Goal: Find specific page/section: Find specific page/section

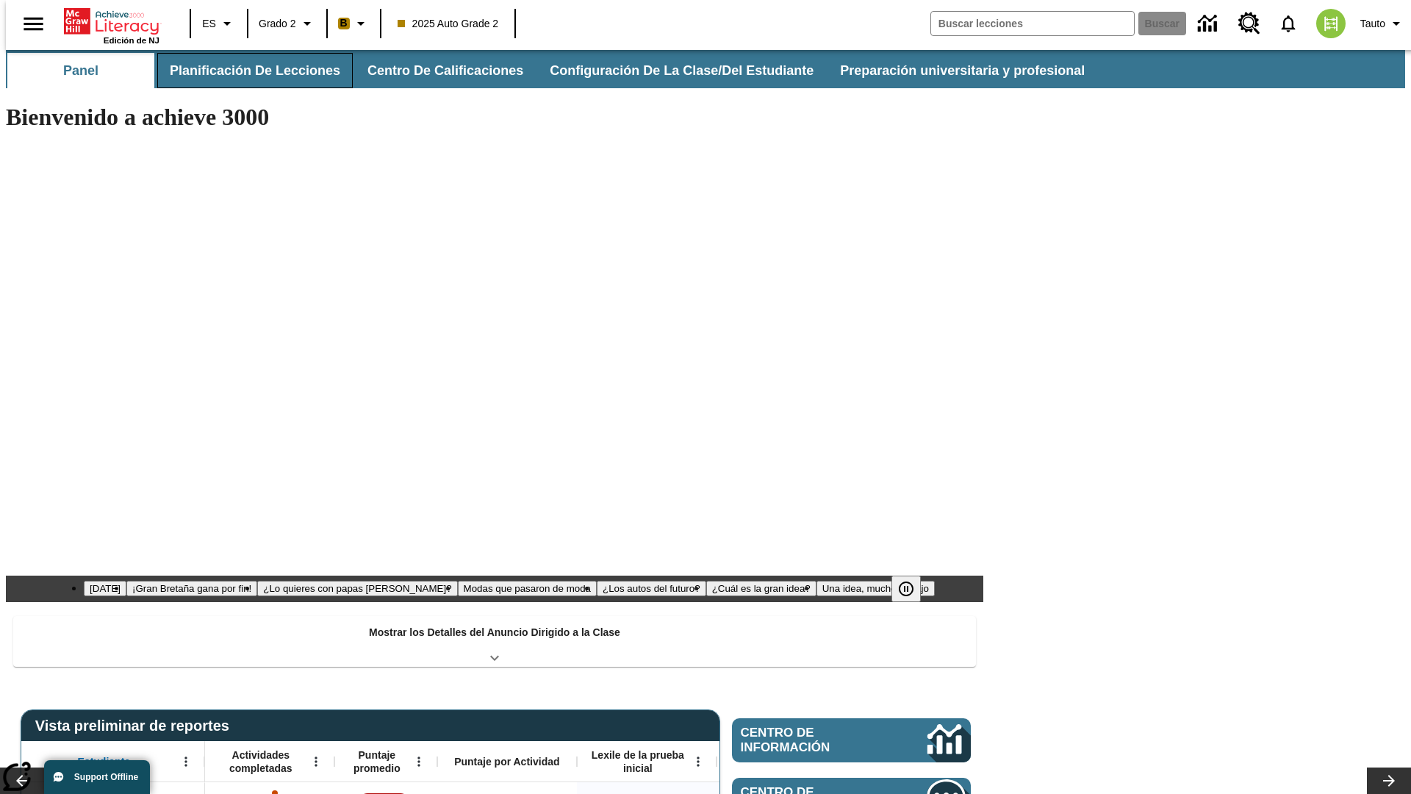
click at [246, 71] on button "Planificación de lecciones" at bounding box center [254, 70] width 195 height 35
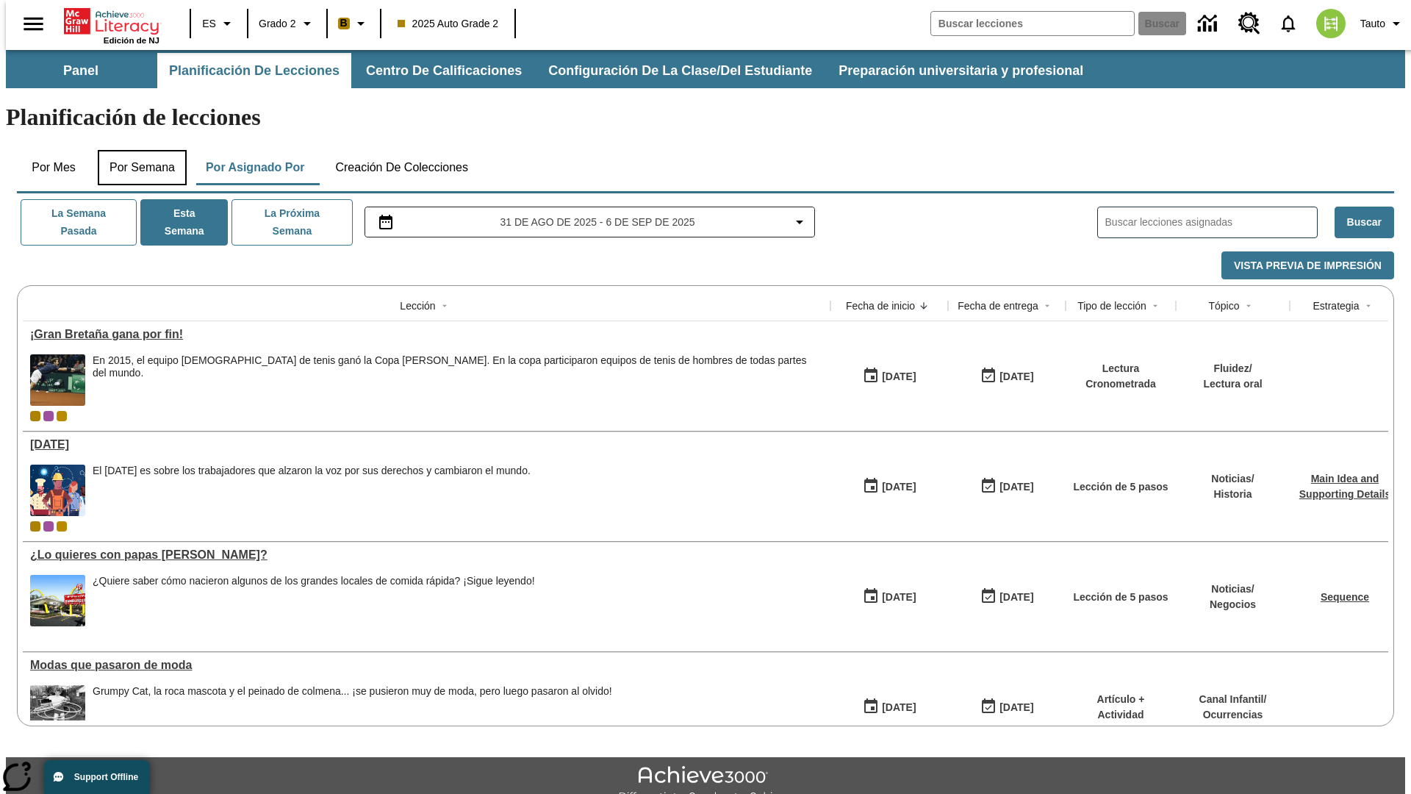
click at [137, 150] on button "Por semana" at bounding box center [142, 167] width 89 height 35
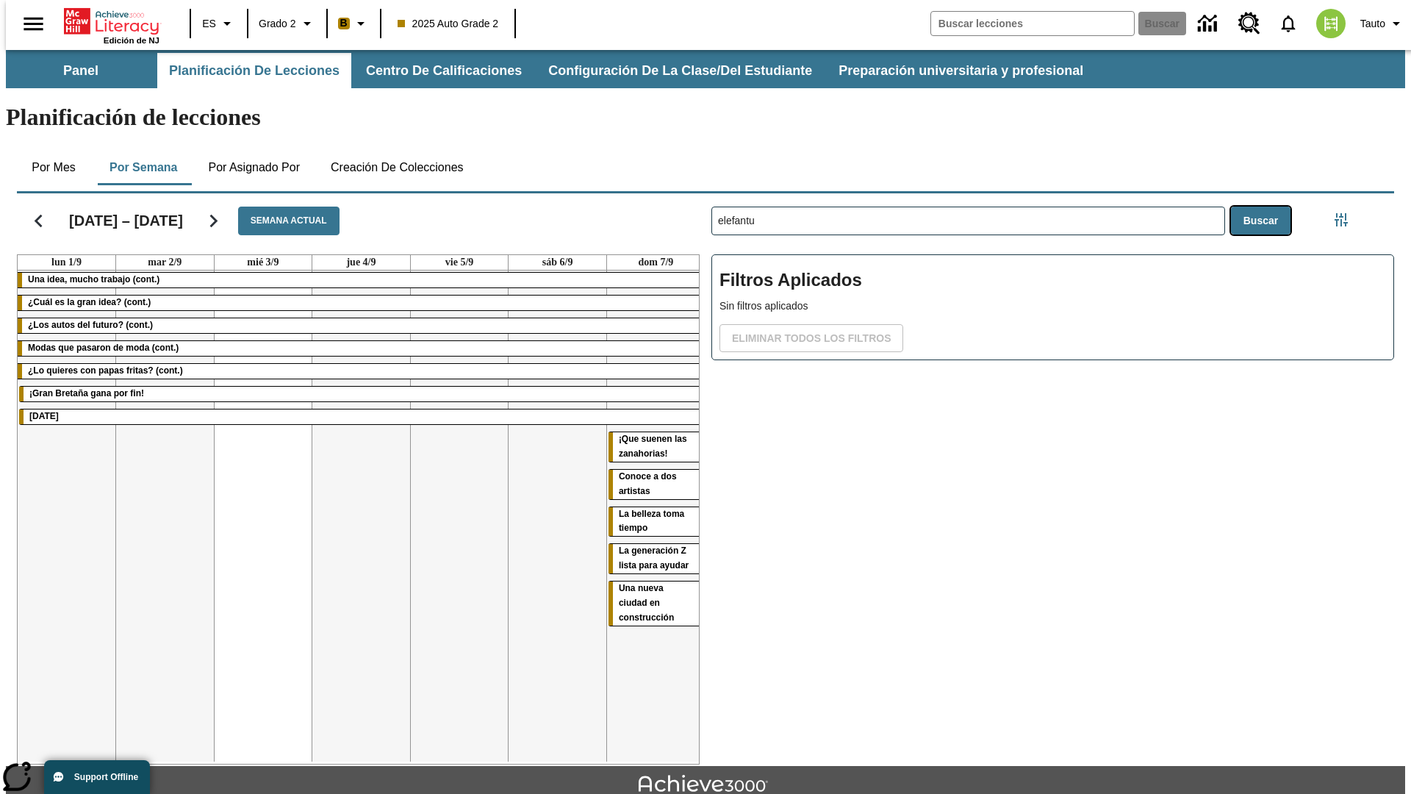
click at [1264, 207] on button "Buscar" at bounding box center [1261, 221] width 60 height 29
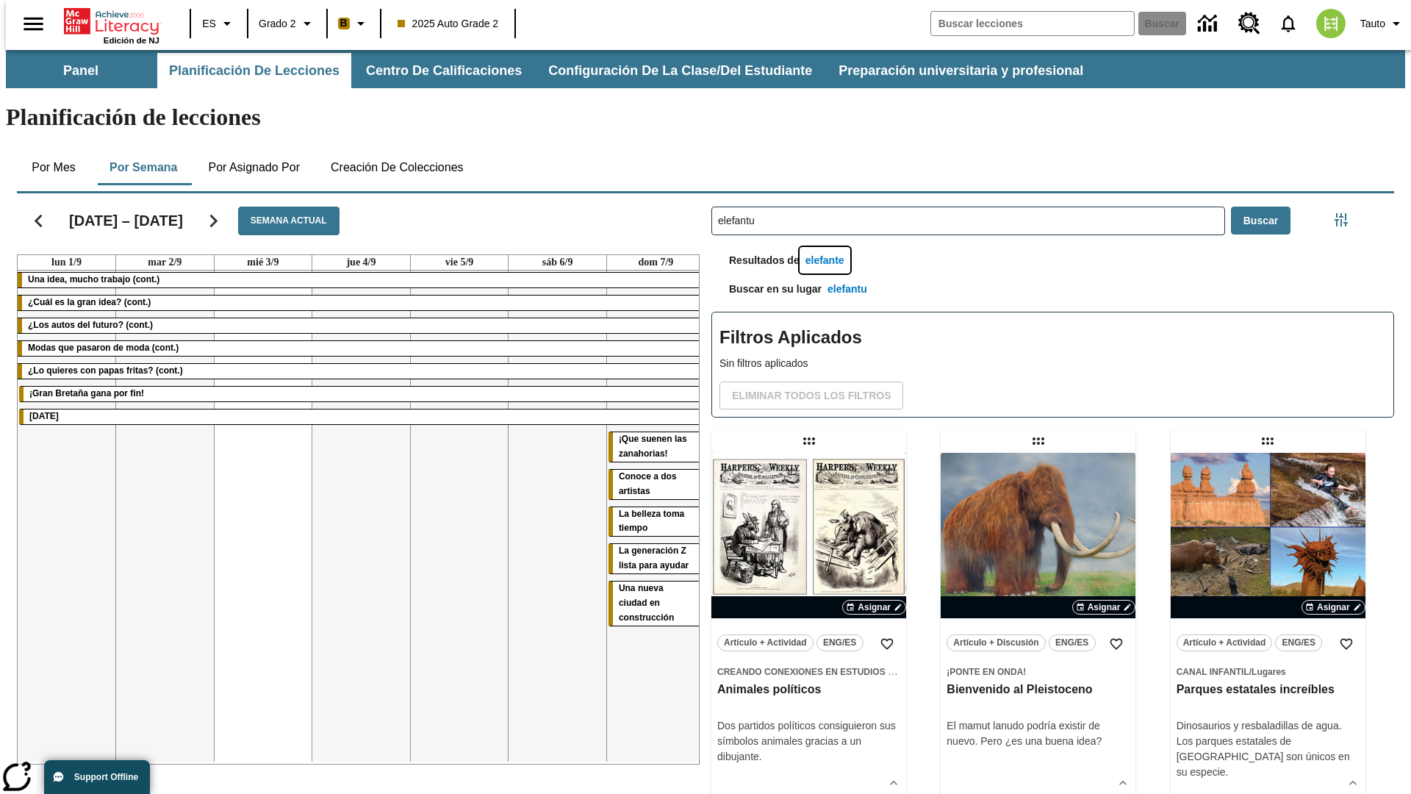
click at [827, 247] on button "elefante" at bounding box center [825, 260] width 51 height 27
type input "elefante"
